Goal: Task Accomplishment & Management: Manage account settings

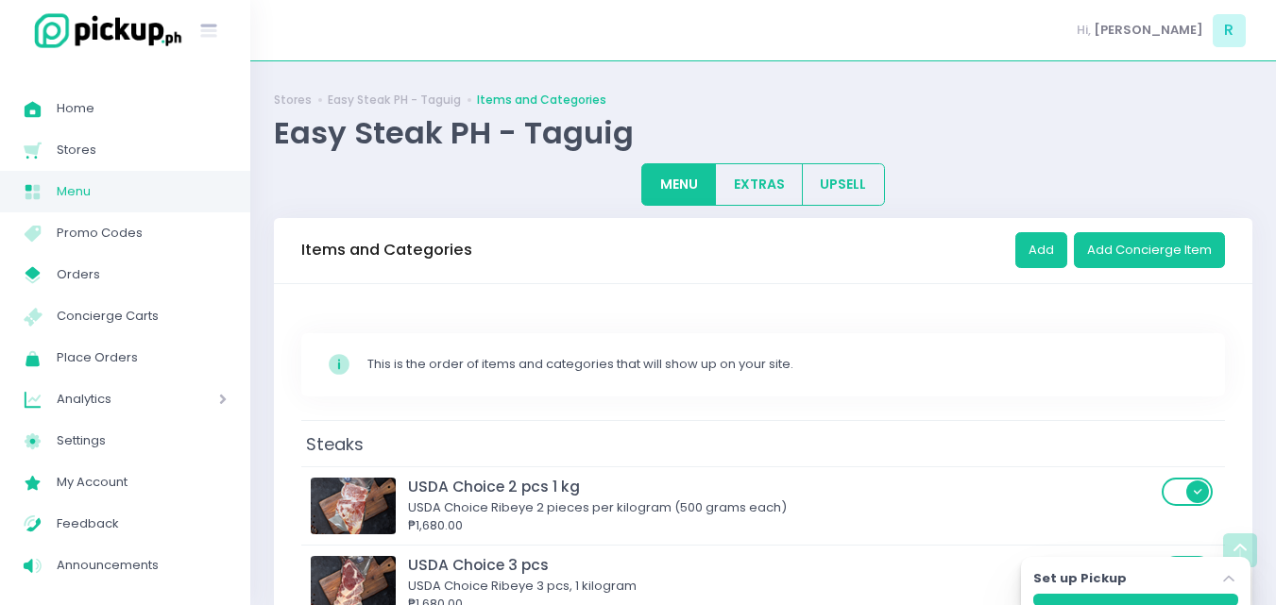
scroll to position [2361, 0]
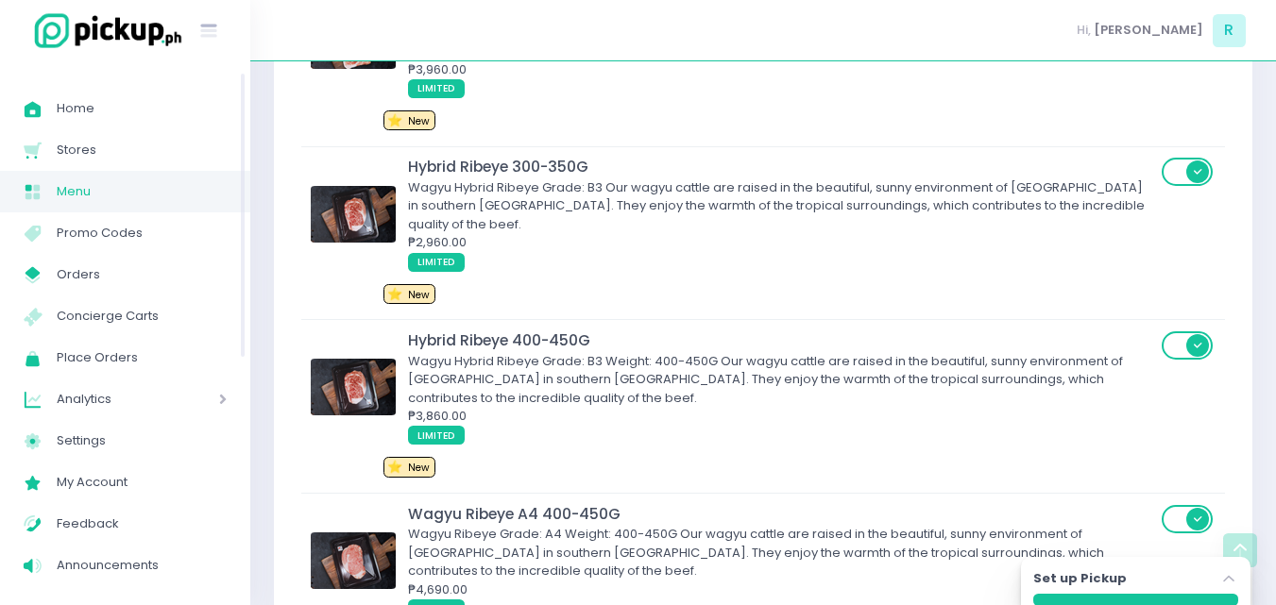
click at [81, 197] on span "Menu" at bounding box center [142, 191] width 170 height 25
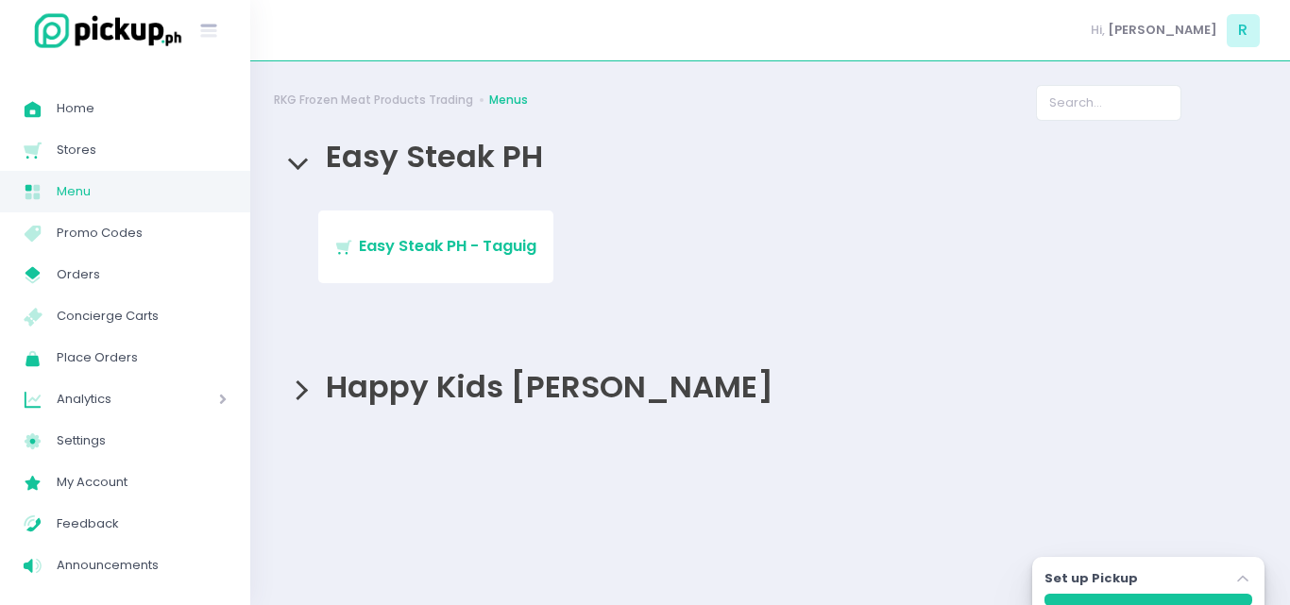
click at [408, 392] on span "Happy Kids [PERSON_NAME]" at bounding box center [544, 386] width 457 height 42
click at [422, 466] on span "Happy Kids [PERSON_NAME] - Taguig" at bounding box center [435, 488] width 202 height 44
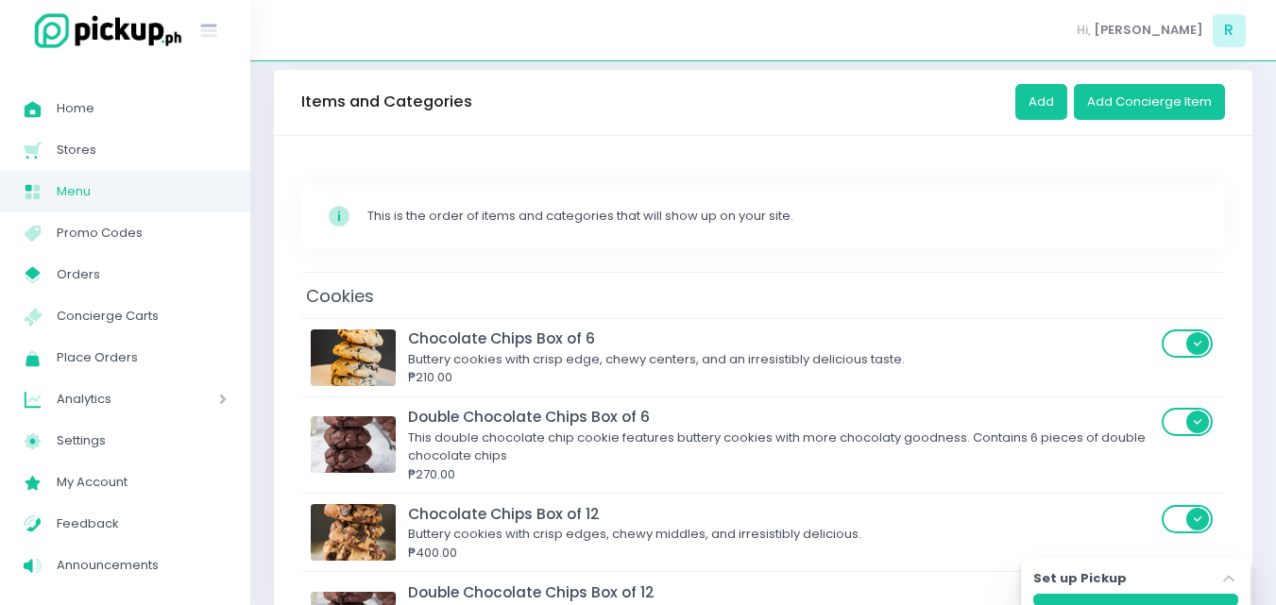
scroll to position [378, 0]
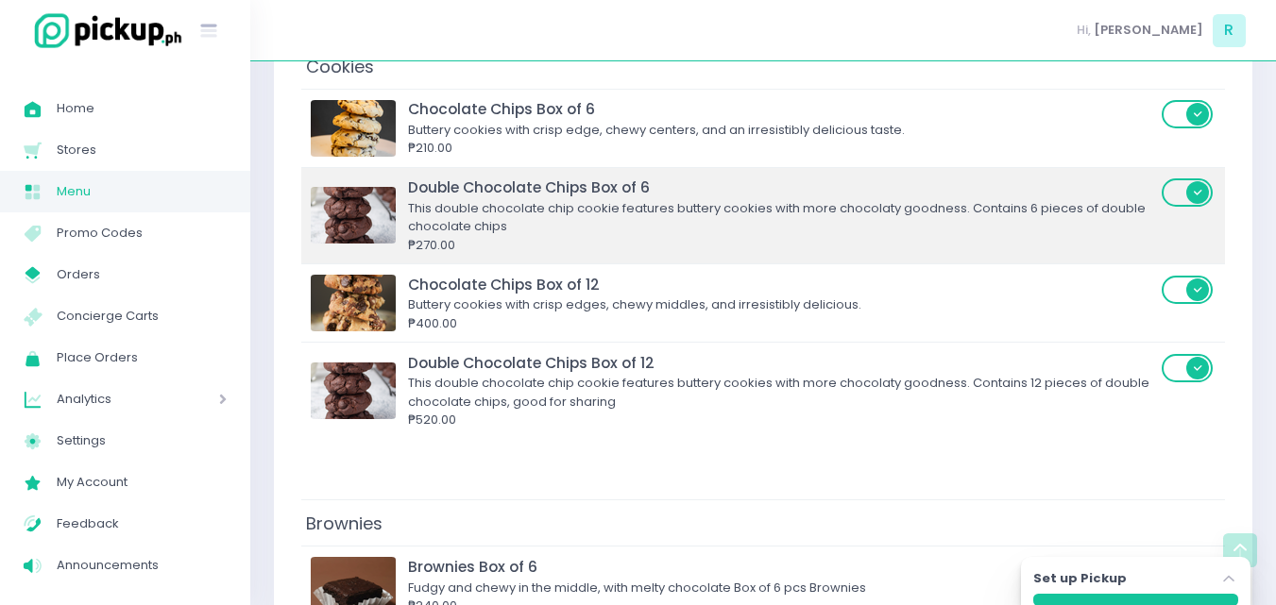
click at [486, 218] on div "This double chocolate chip cookie features buttery cookies with more chocolaty …" at bounding box center [782, 217] width 748 height 37
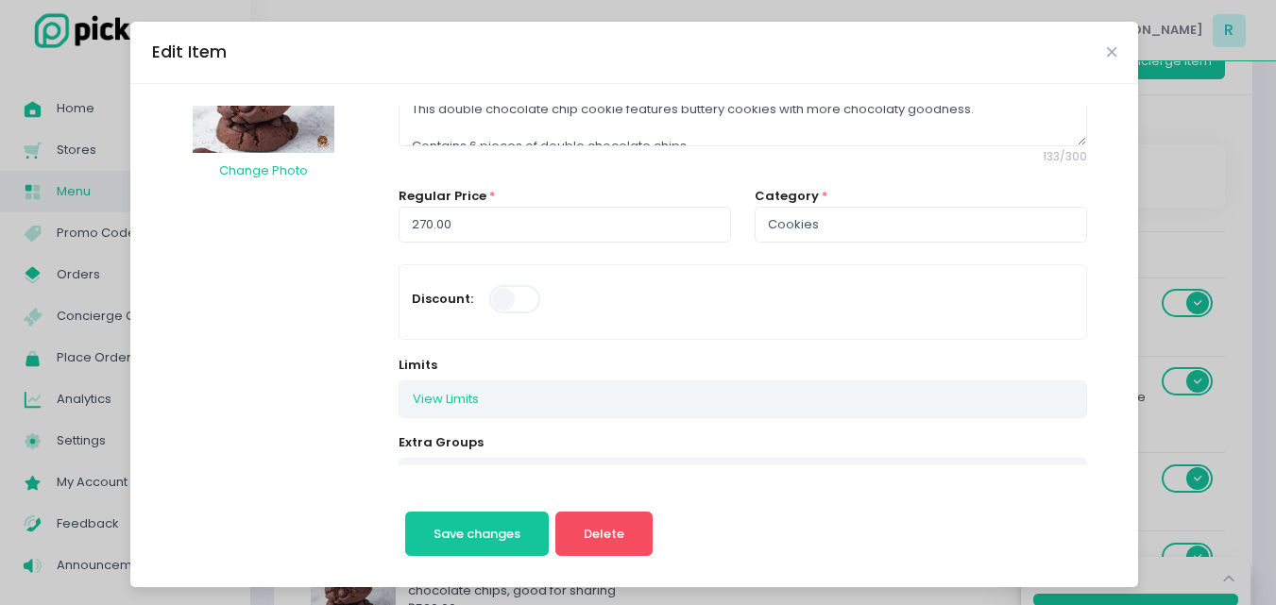
scroll to position [0, 0]
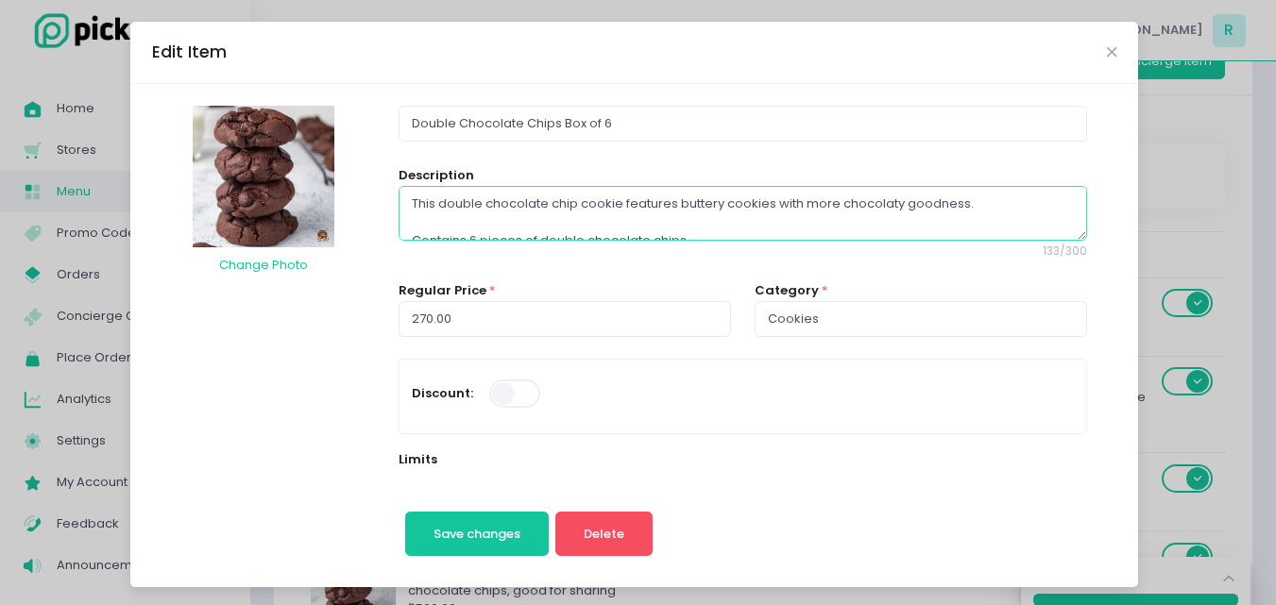
click at [419, 208] on textarea "This double chocolate chip cookie features buttery cookies with more chocolaty …" at bounding box center [743, 213] width 688 height 55
drag, startPoint x: 468, startPoint y: 202, endPoint x: 431, endPoint y: 206, distance: 38.0
click at [431, 206] on textarea "This double chocolate chip cookie features buttery cookies with more chocolaty …" at bounding box center [743, 213] width 688 height 55
type textarea "This triple chocolate chip cookie features buttery cookies with more chocolaty …"
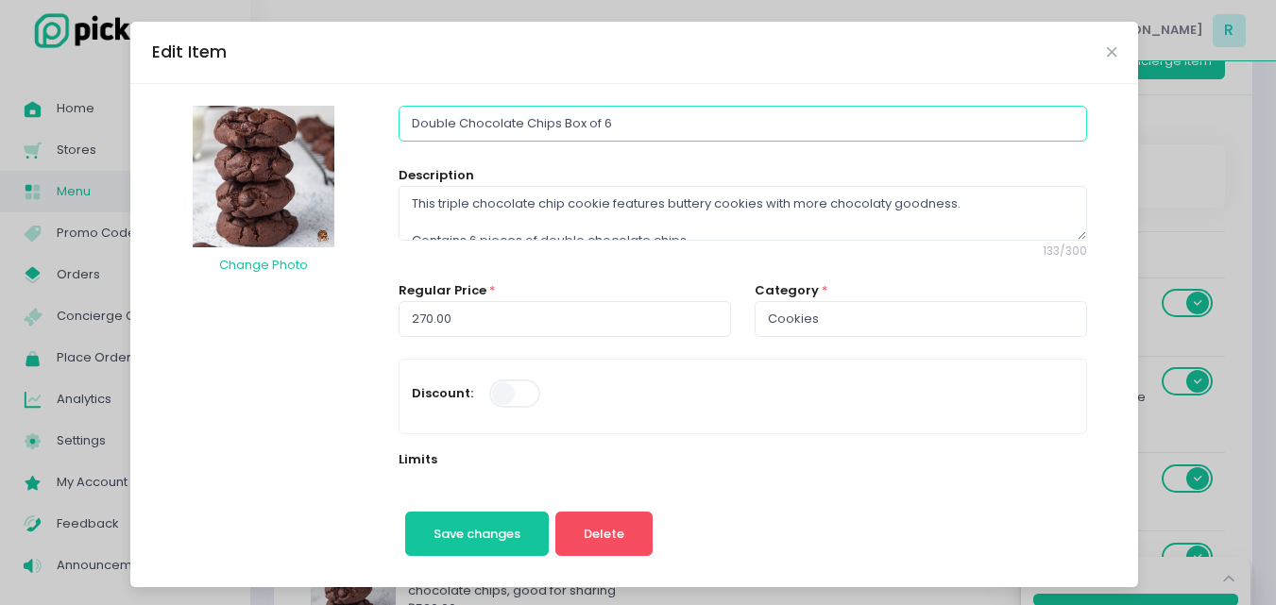
drag, startPoint x: 444, startPoint y: 125, endPoint x: 396, endPoint y: 125, distance: 48.2
click at [399, 125] on input "Double Chocolate Chips Box of 6" at bounding box center [743, 124] width 688 height 36
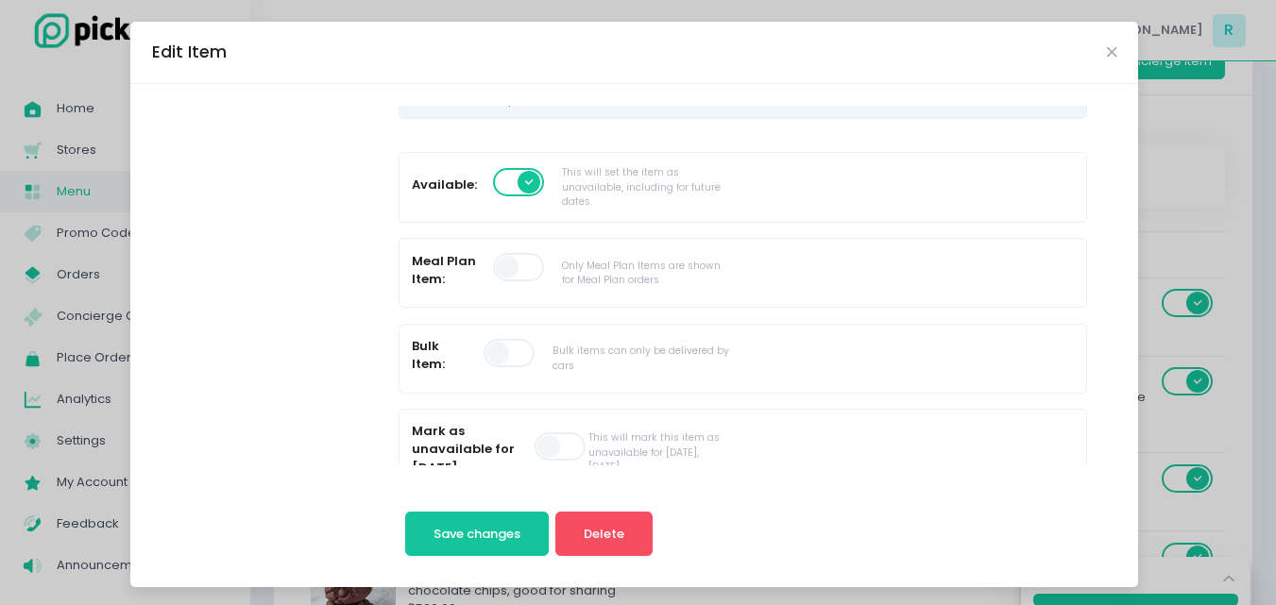
scroll to position [567, 0]
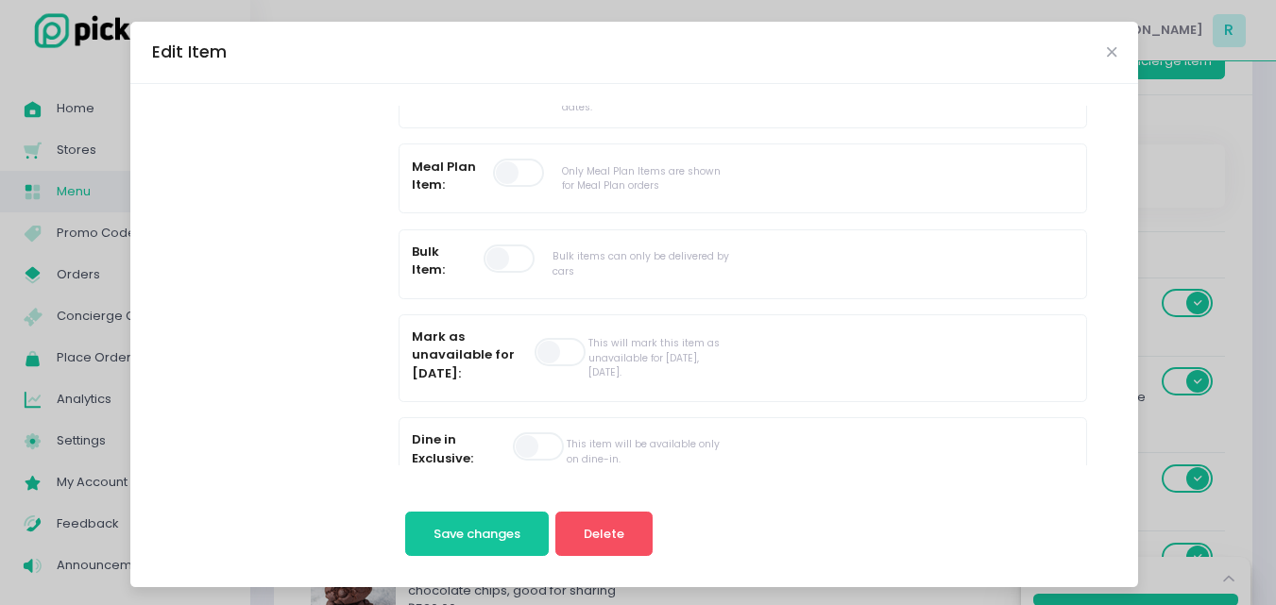
type input "Triple Chocolate Chips Box of 6"
click at [486, 526] on span "Save changes" at bounding box center [476, 534] width 87 height 18
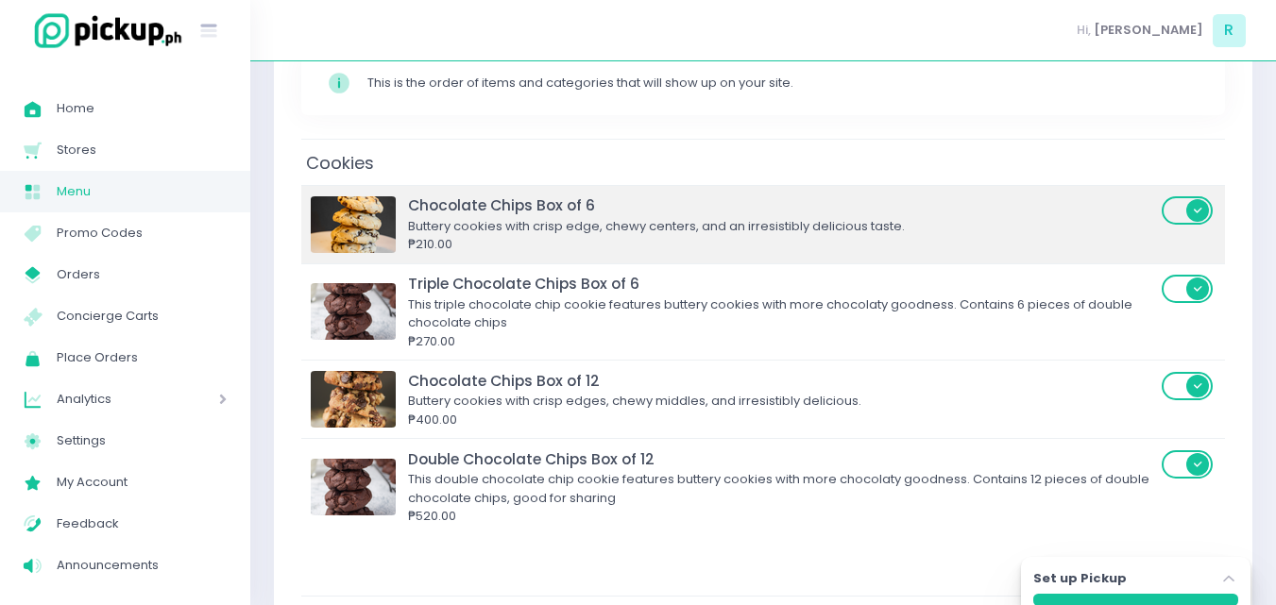
scroll to position [283, 0]
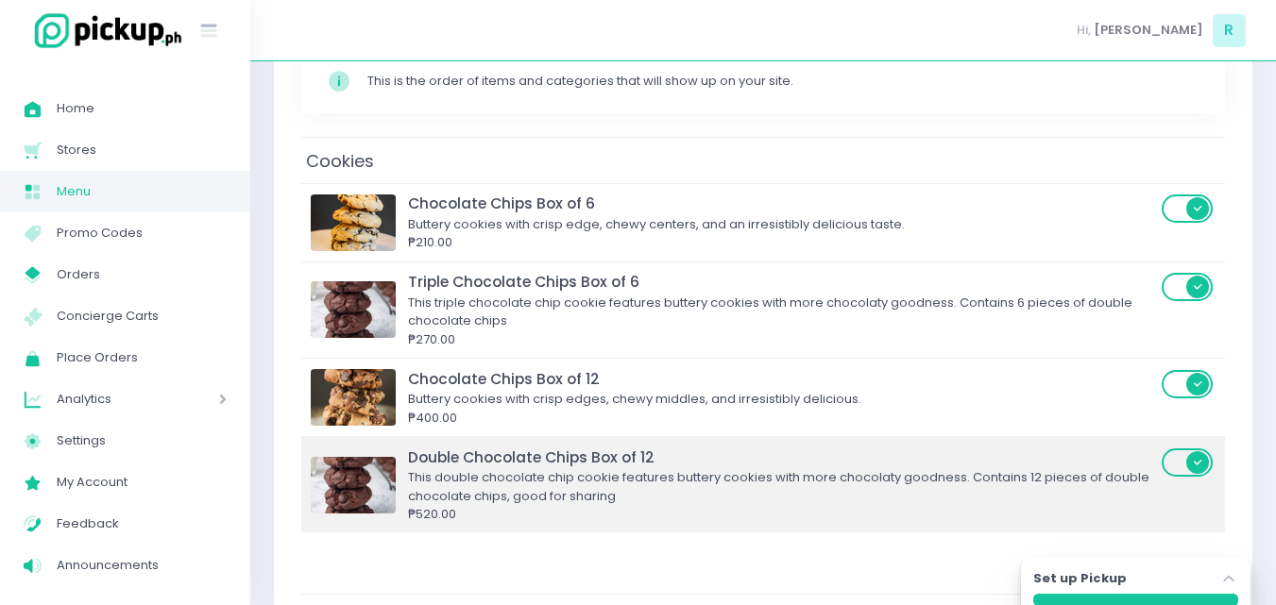
click at [478, 467] on div "Double Chocolate Chips Box of 12" at bounding box center [782, 458] width 748 height 22
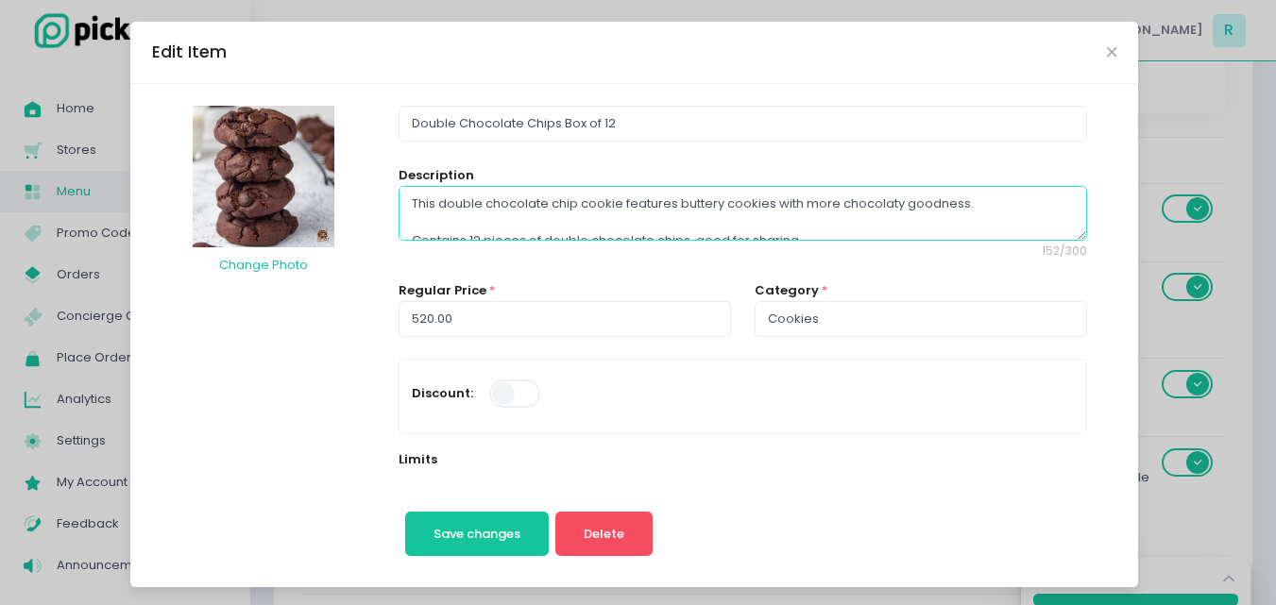
drag, startPoint x: 470, startPoint y: 202, endPoint x: 431, endPoint y: 208, distance: 40.1
click at [431, 208] on textarea "This double chocolate chip cookie features buttery cookies with more chocolaty …" at bounding box center [743, 213] width 688 height 55
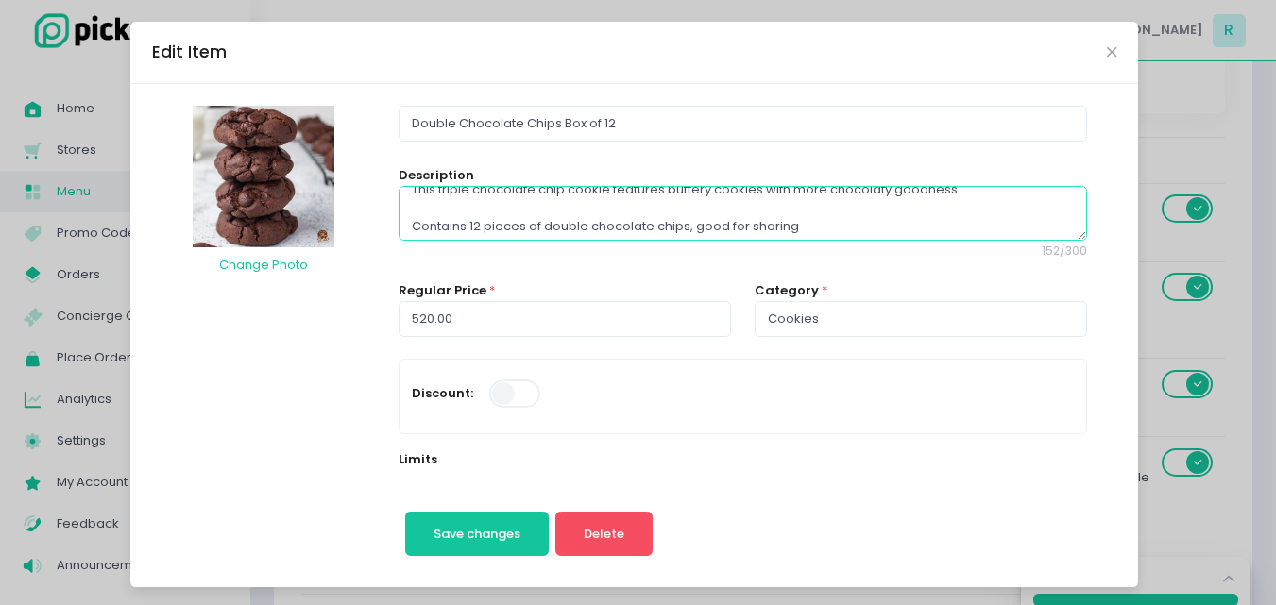
scroll to position [18, 0]
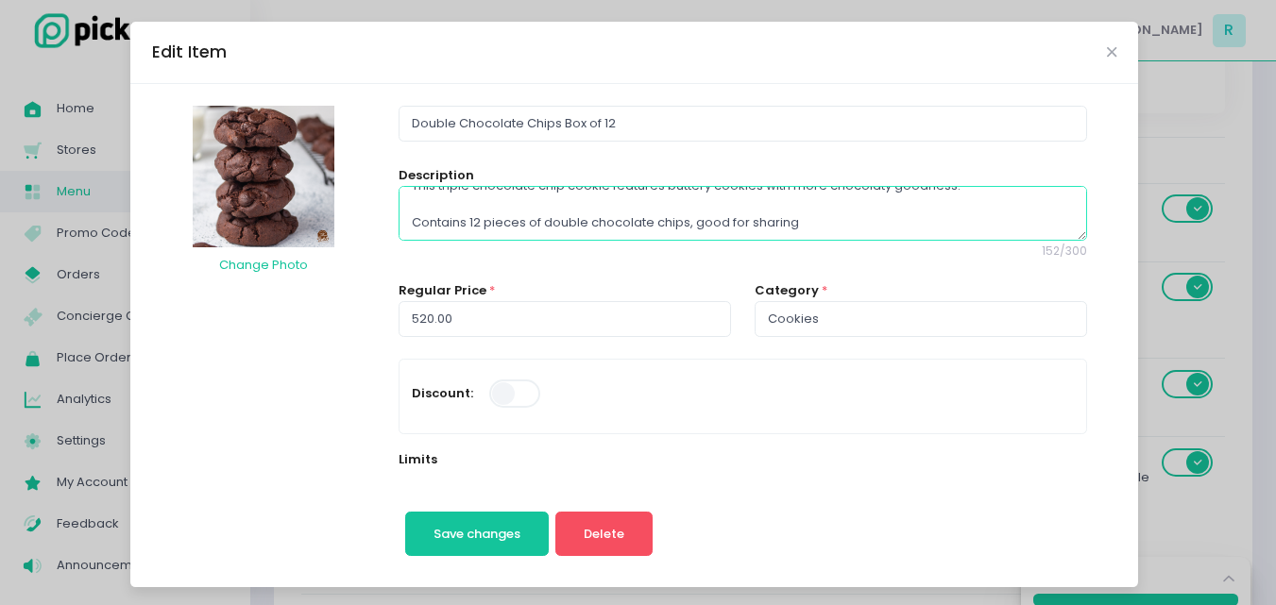
drag, startPoint x: 533, startPoint y: 222, endPoint x: 573, endPoint y: 227, distance: 40.9
click at [573, 227] on textarea "This triple chocolate chip cookie features buttery cookies with more chocolaty …" at bounding box center [743, 213] width 688 height 55
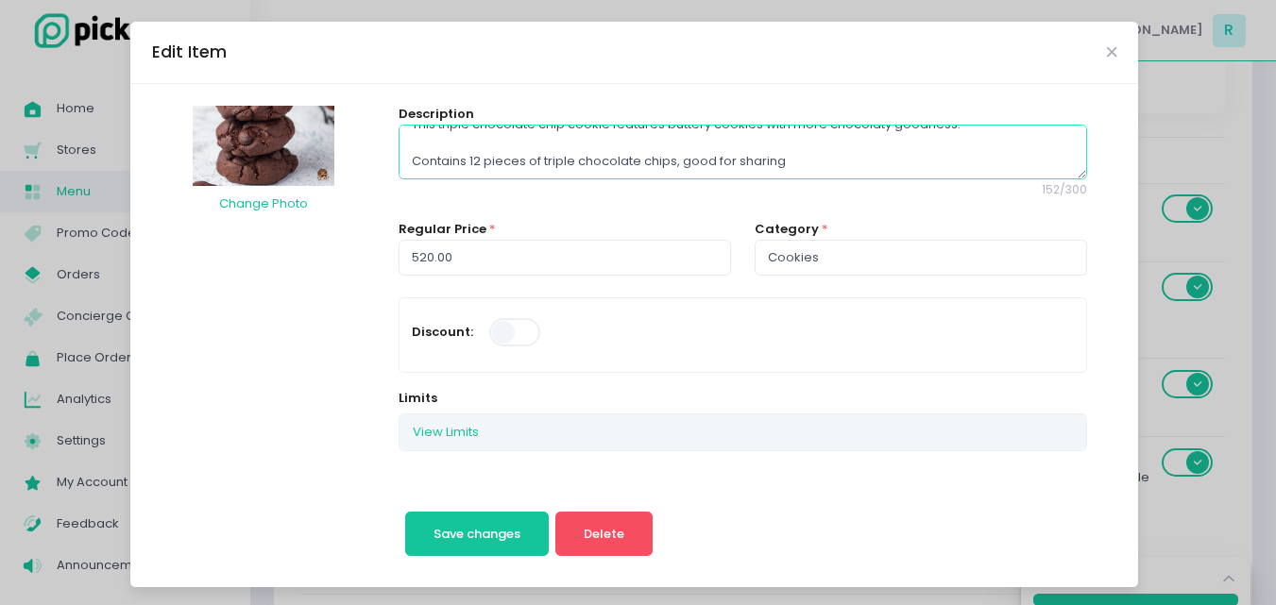
scroll to position [94, 0]
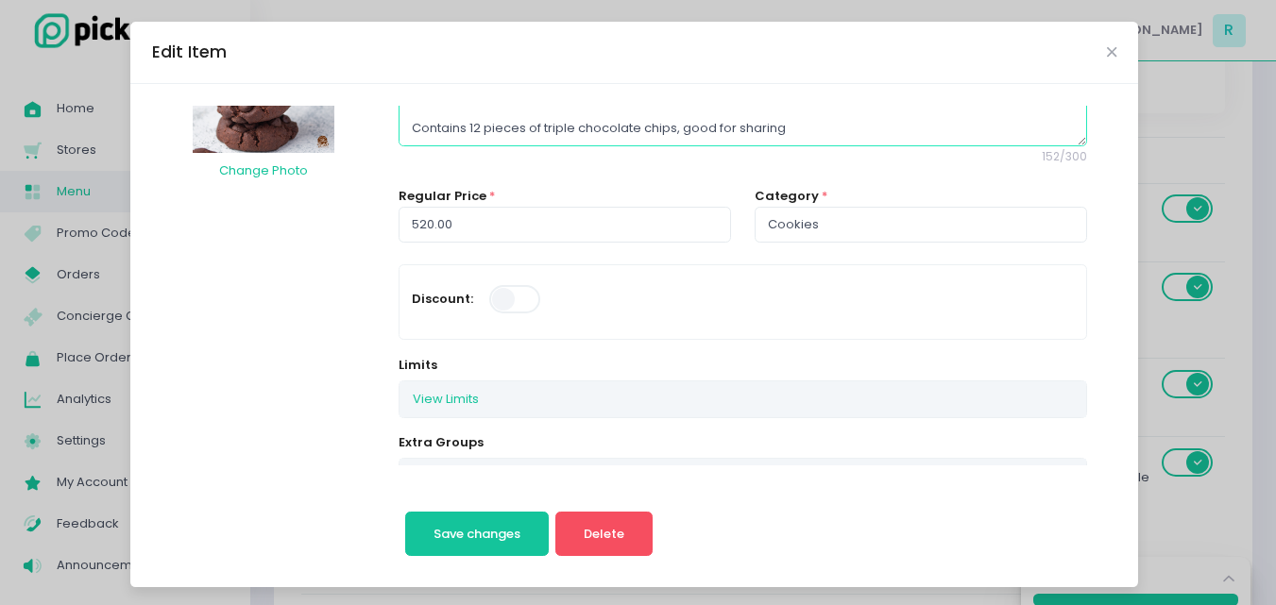
click at [810, 122] on textarea "This triple chocolate chip cookie features buttery cookies with more chocolaty …" at bounding box center [743, 119] width 688 height 55
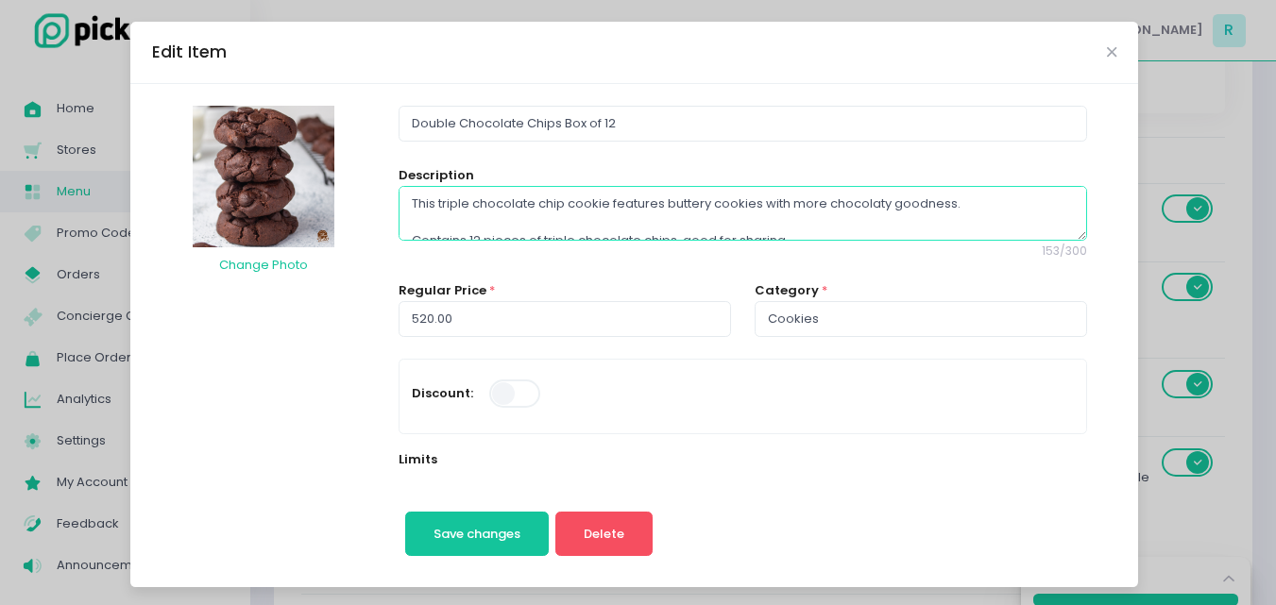
scroll to position [0, 0]
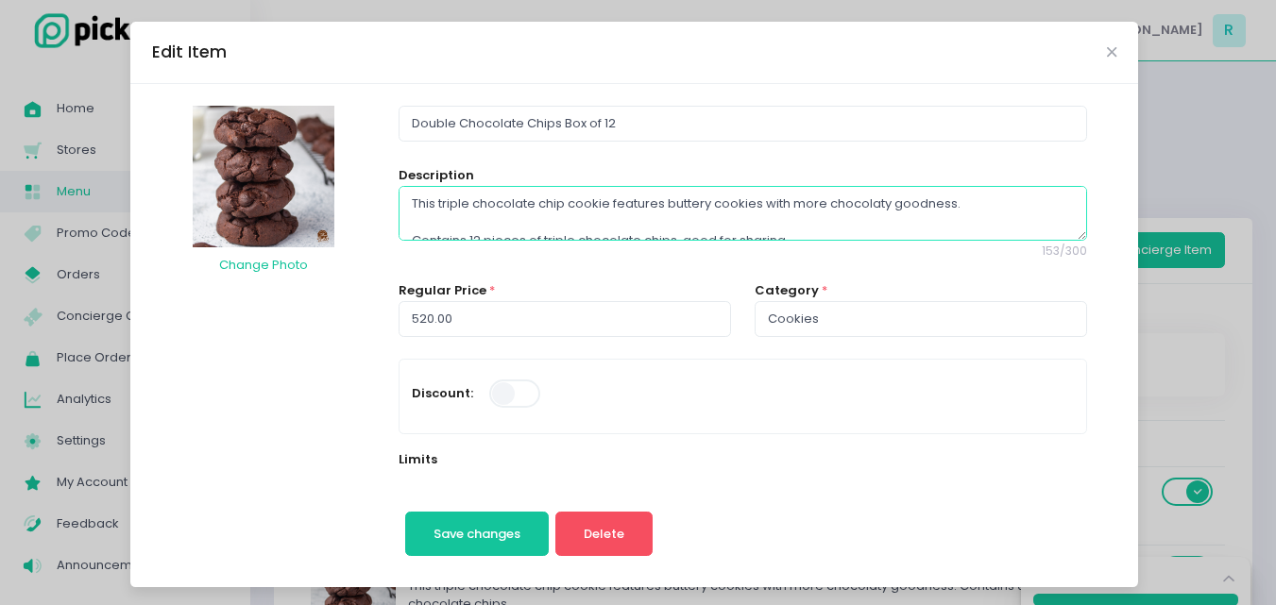
type textarea "This triple chocolate chip cookie features buttery cookies with more chocolaty …"
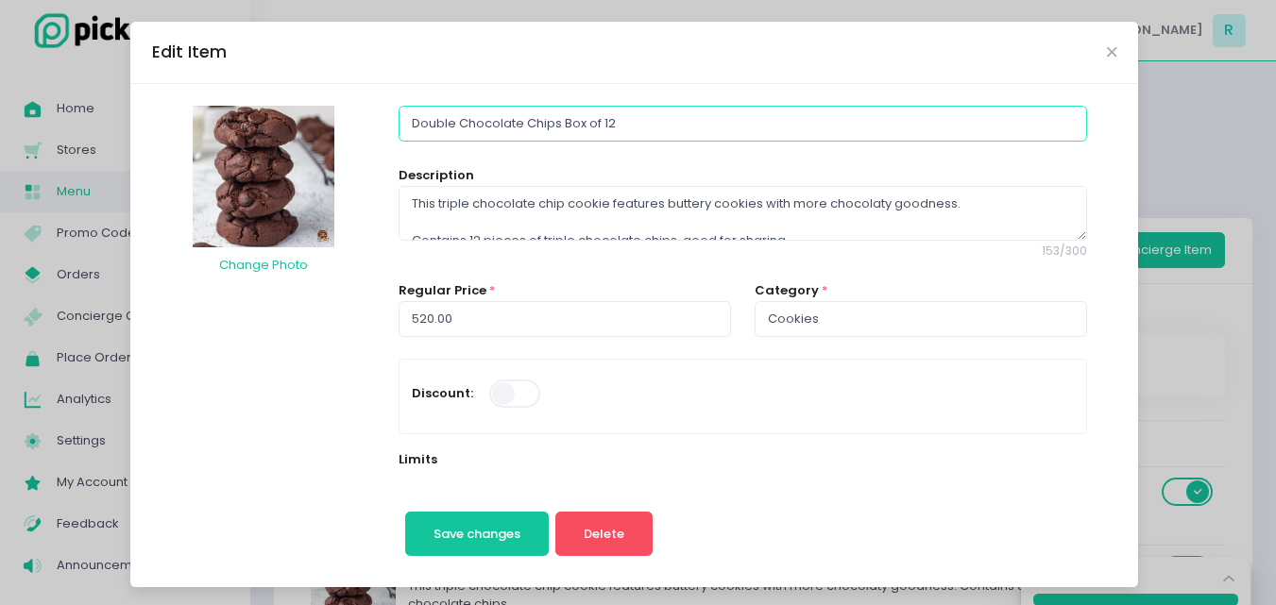
drag, startPoint x: 441, startPoint y: 126, endPoint x: 404, endPoint y: 125, distance: 36.8
click at [404, 125] on input "Double Chocolate Chips Box of 12" at bounding box center [743, 124] width 688 height 36
type input "Triple Chocolate Chips Box of 12"
click at [465, 535] on span "Save changes" at bounding box center [476, 534] width 87 height 18
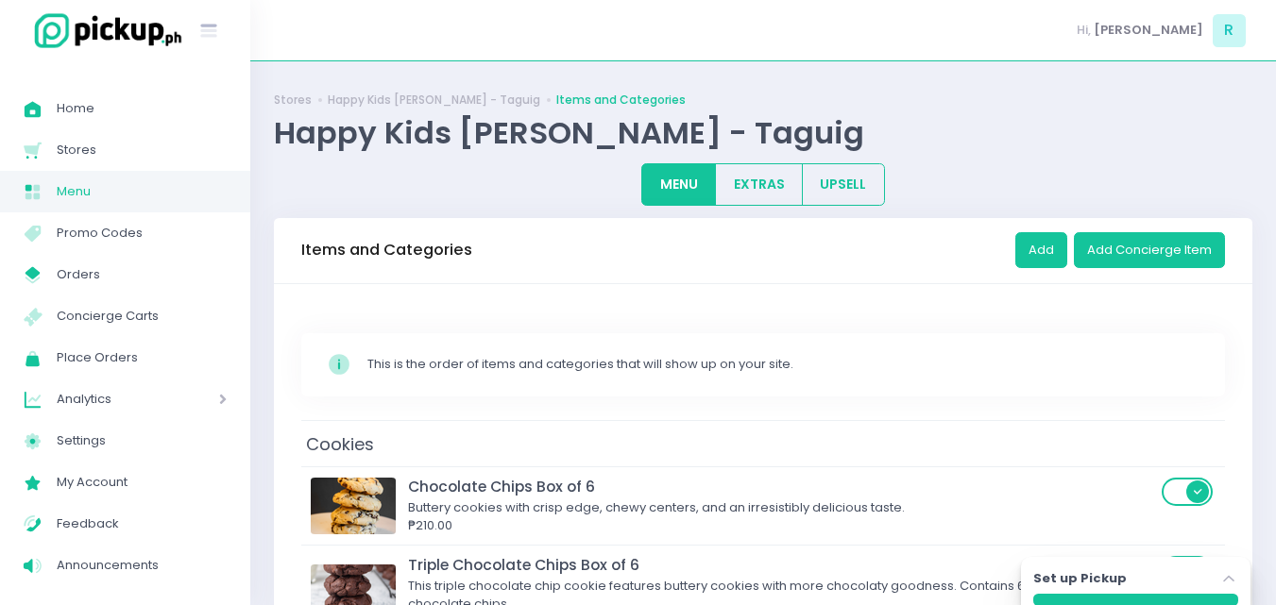
click at [648, 389] on div "Stockholm-icons / Code / Info-circle Created with Sketch. This is the order of …" at bounding box center [763, 364] width 924 height 63
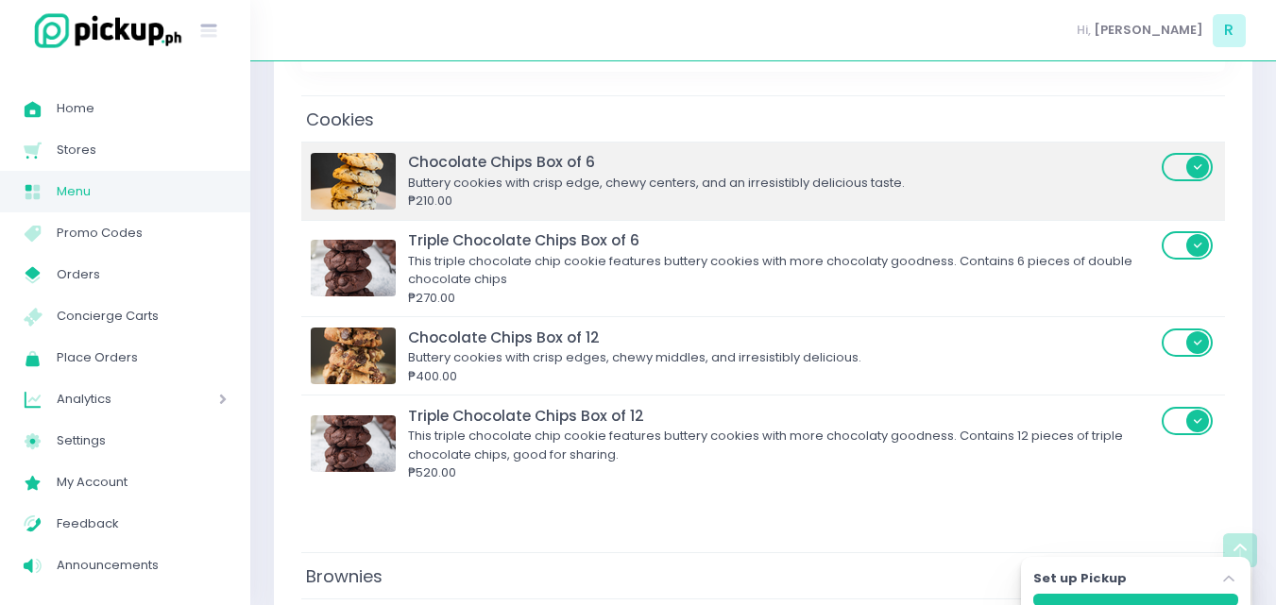
scroll to position [378, 0]
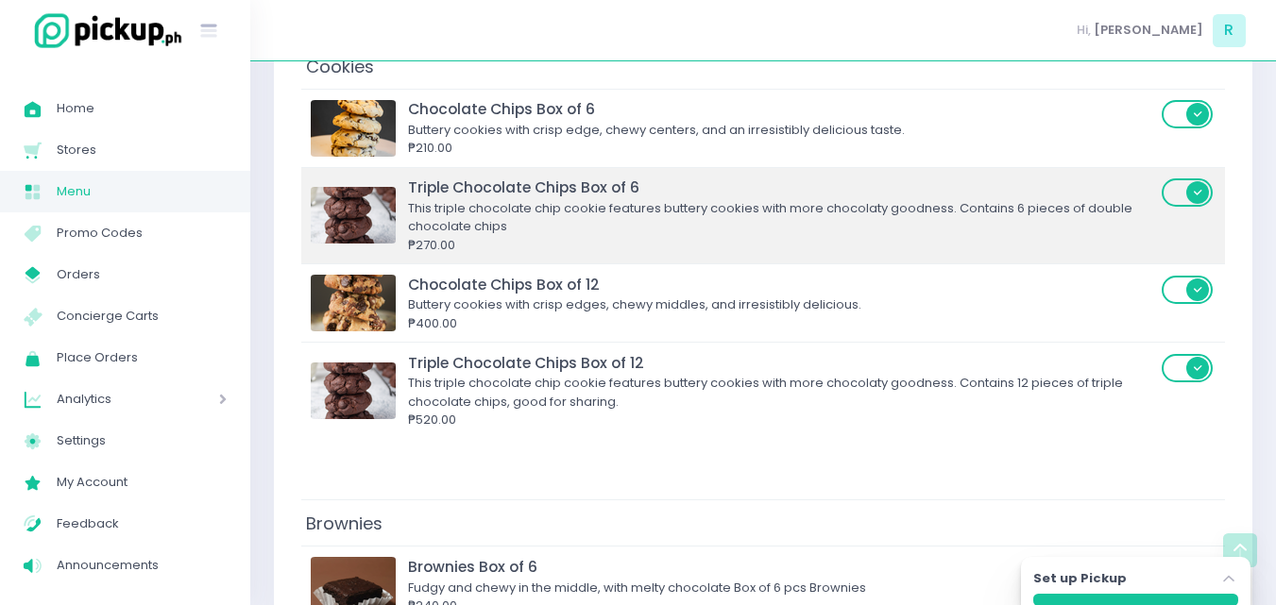
click at [515, 206] on div "This triple chocolate chip cookie features buttery cookies with more chocolaty …" at bounding box center [782, 217] width 748 height 37
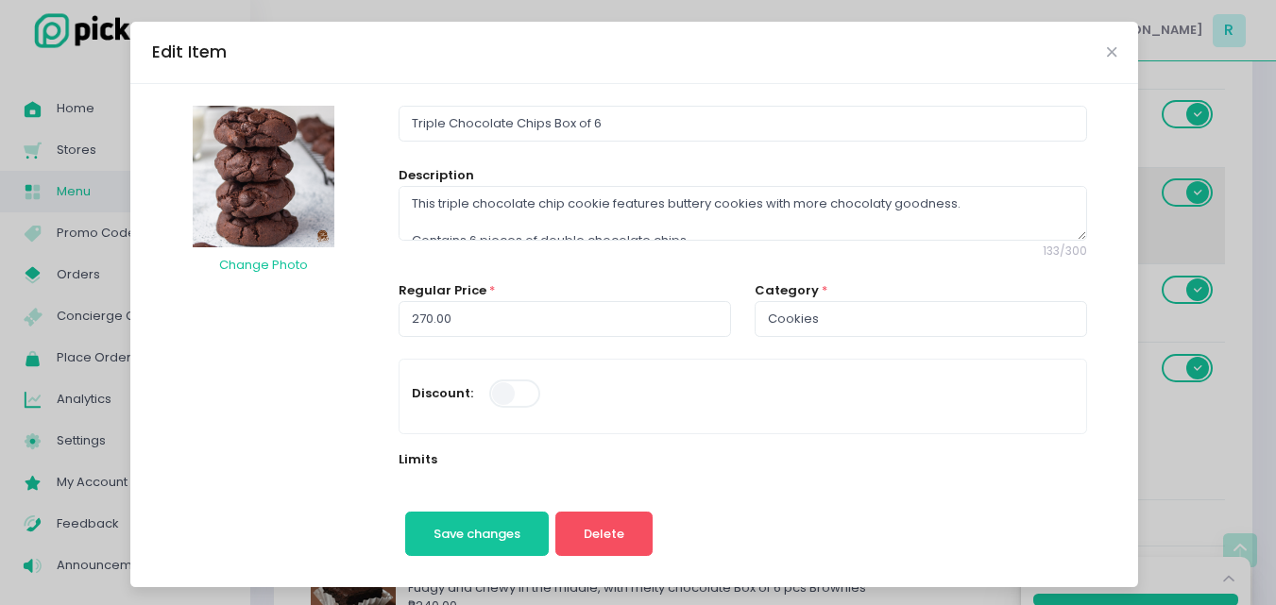
scroll to position [18, 0]
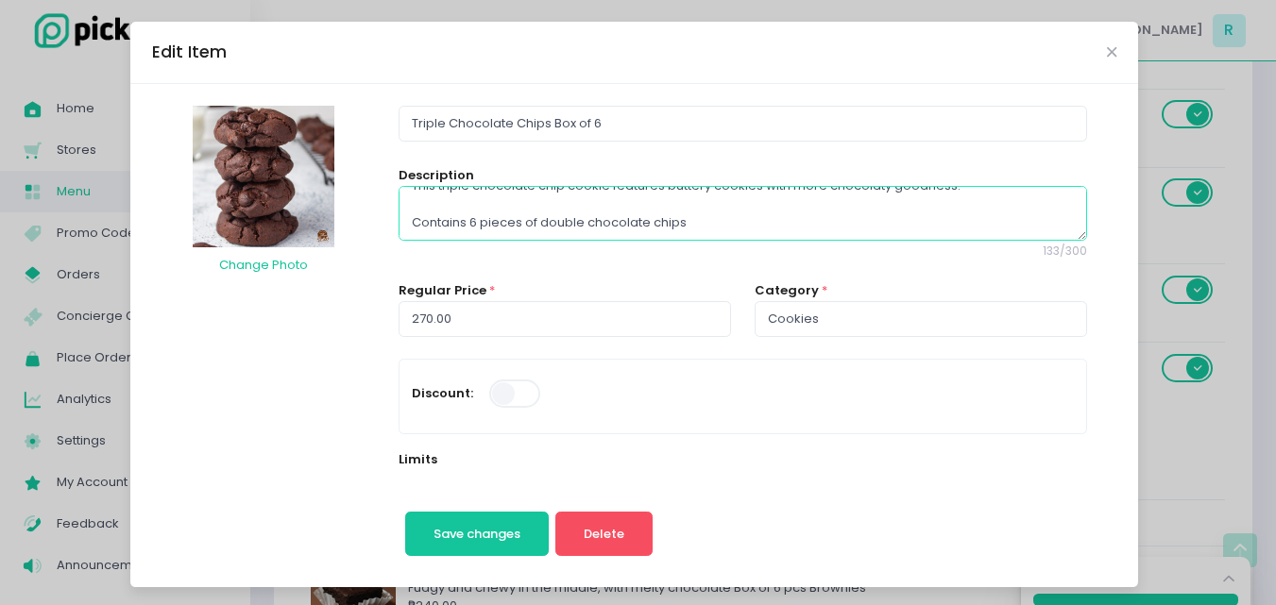
drag, startPoint x: 530, startPoint y: 223, endPoint x: 570, endPoint y: 222, distance: 40.6
click at [570, 222] on textarea "This triple chocolate chip cookie features buttery cookies with more chocolaty …" at bounding box center [743, 213] width 688 height 55
type textarea "This triple chocolate chip cookie features buttery cookies with more chocolaty …"
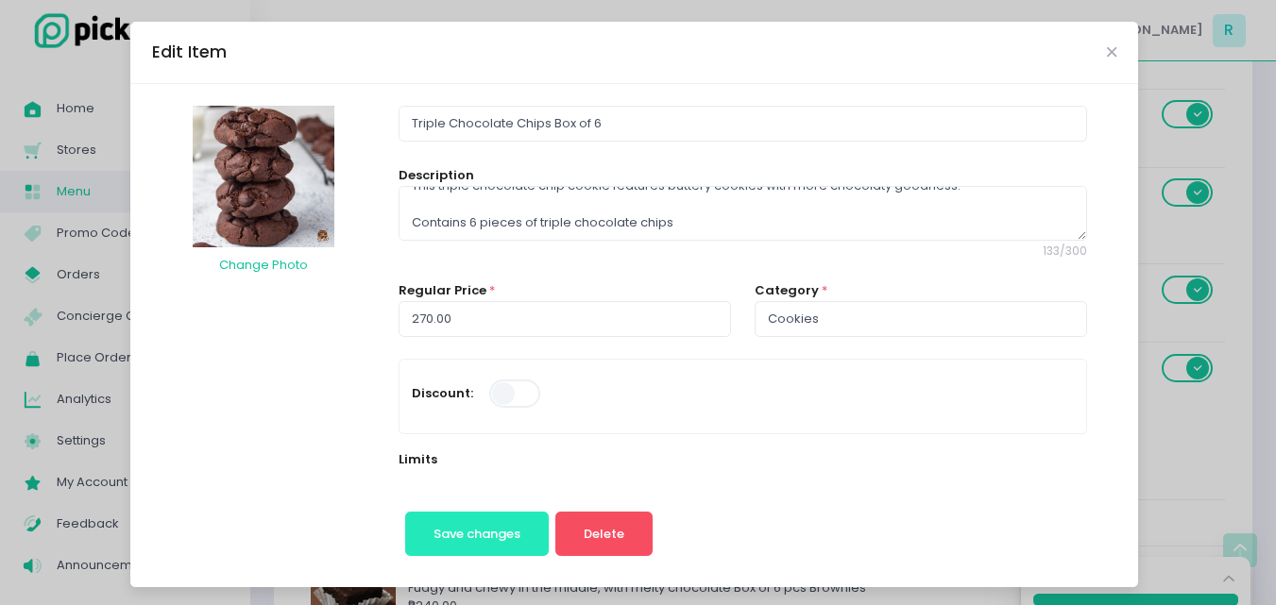
click at [499, 519] on button "Save changes" at bounding box center [477, 534] width 144 height 45
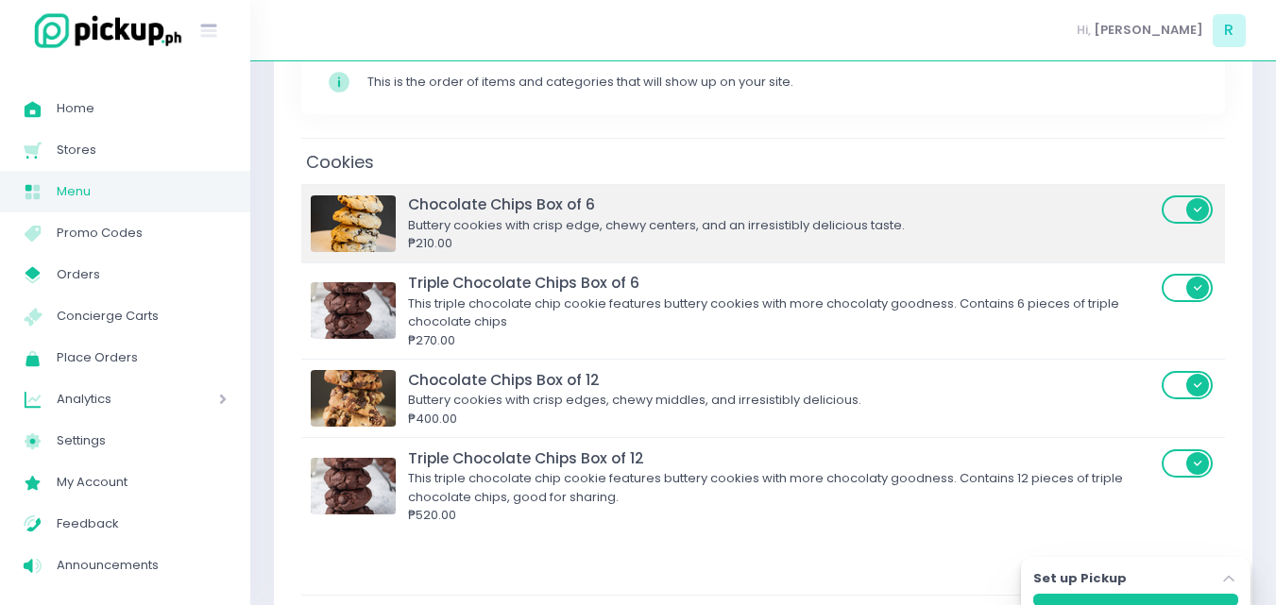
scroll to position [283, 0]
